Goal: Transaction & Acquisition: Book appointment/travel/reservation

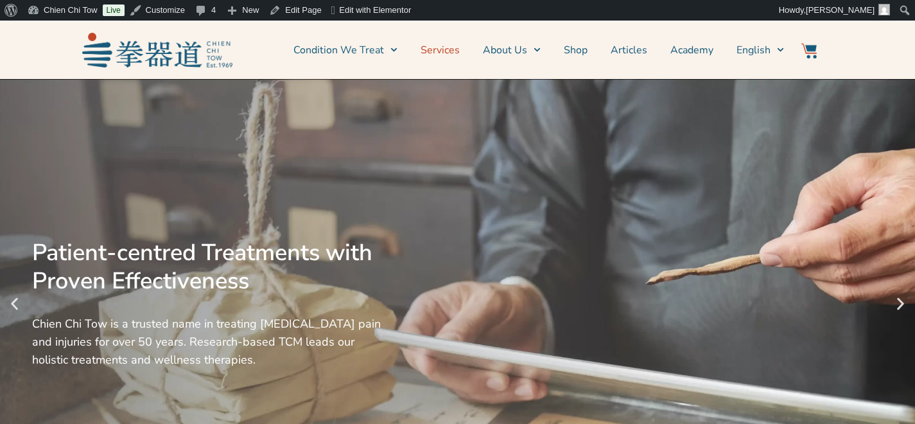
click at [431, 51] on link "Services" at bounding box center [439, 50] width 39 height 32
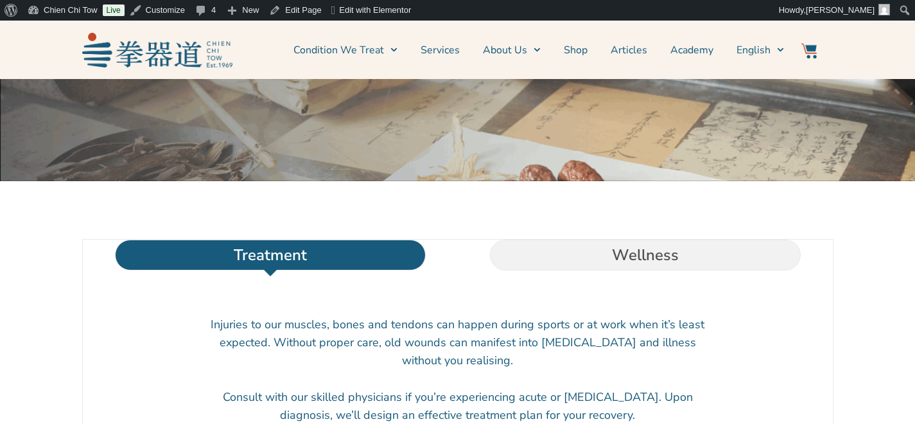
scroll to position [282, 0]
click at [702, 270] on li "Wellness" at bounding box center [645, 254] width 375 height 31
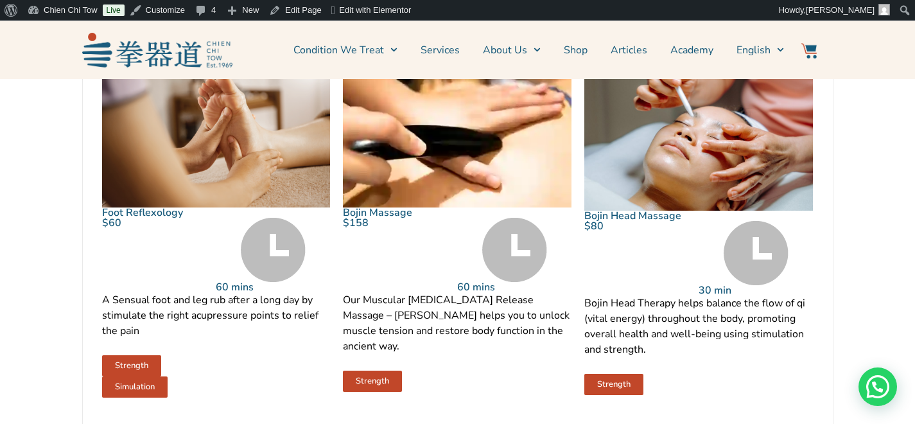
scroll to position [1096, 0]
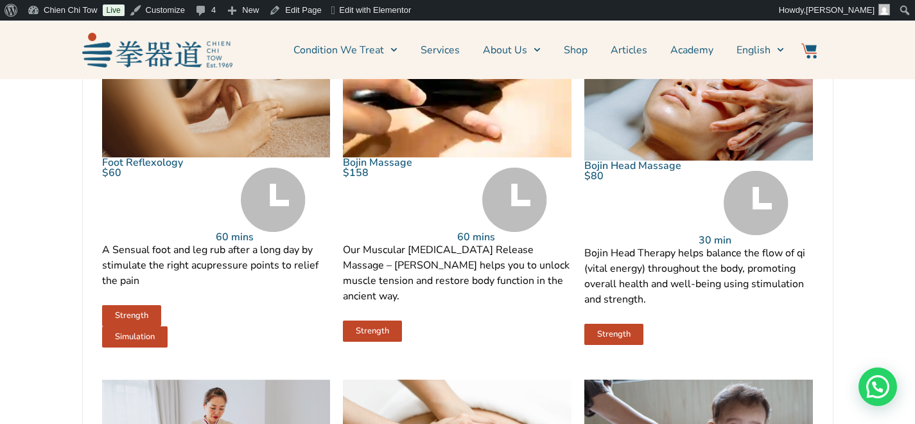
click at [646, 142] on img at bounding box center [698, 82] width 229 height 155
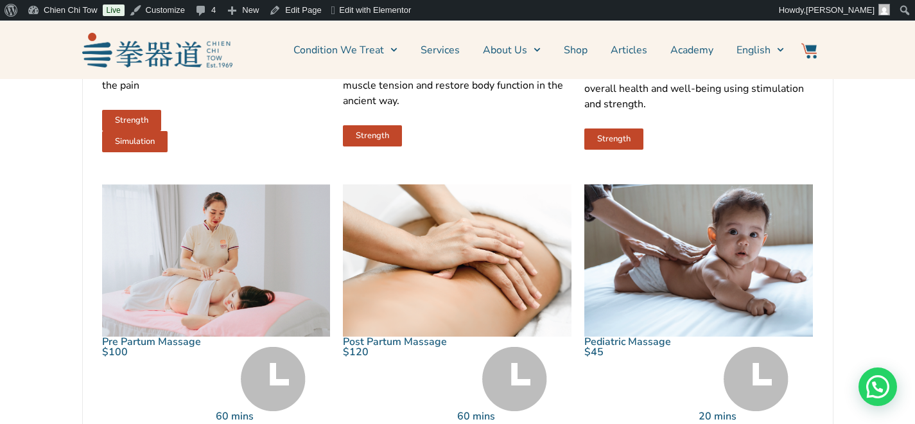
scroll to position [1291, 0]
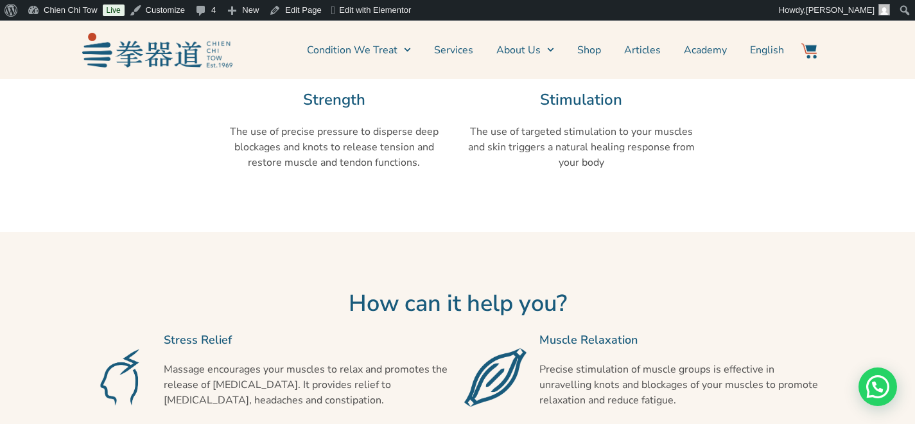
scroll to position [669, 0]
